Goal: Find specific page/section: Find specific page/section

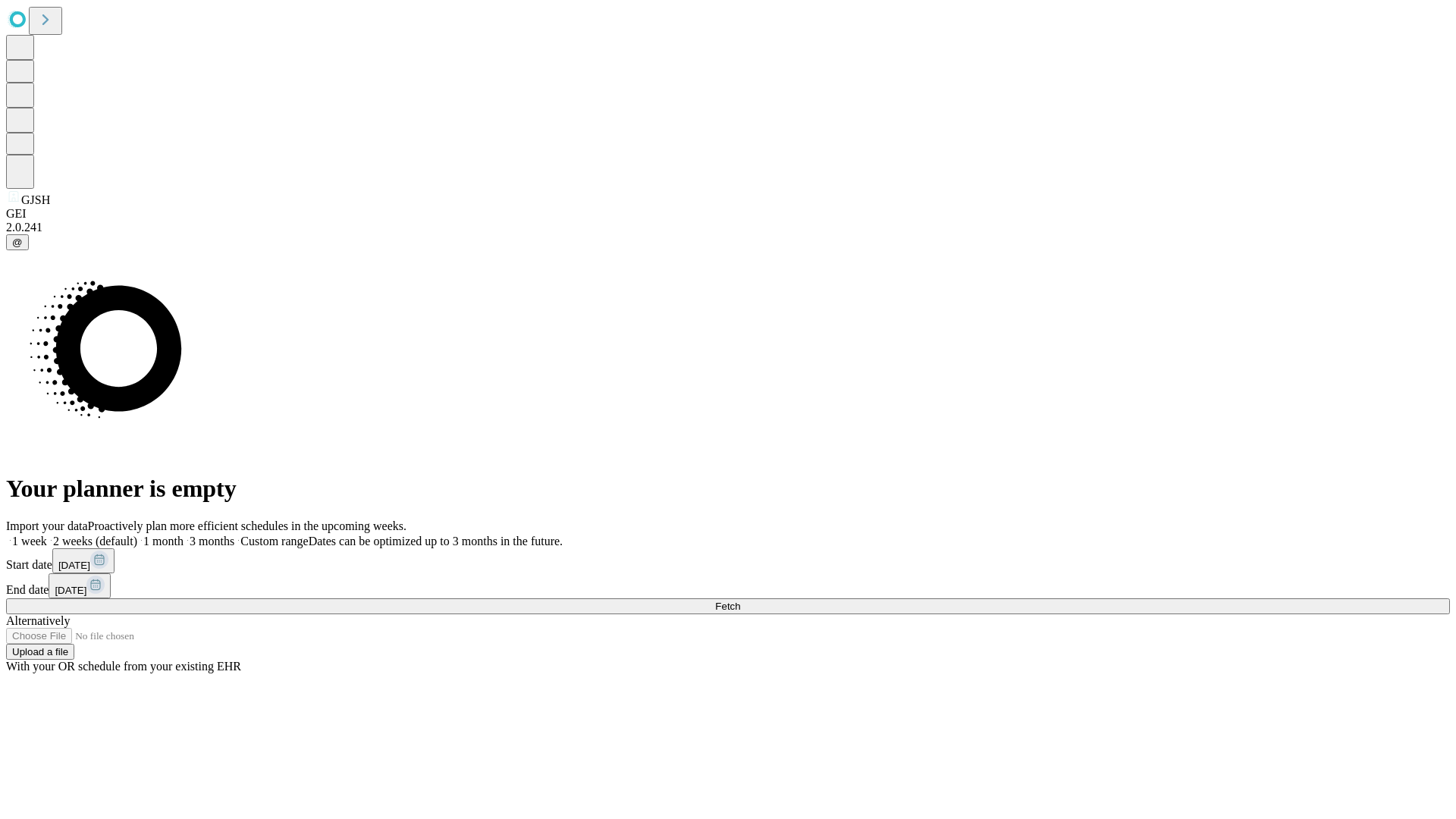
click at [741, 600] on span "Fetch" at bounding box center [728, 606] width 25 height 11
